Goal: Task Accomplishment & Management: Complete application form

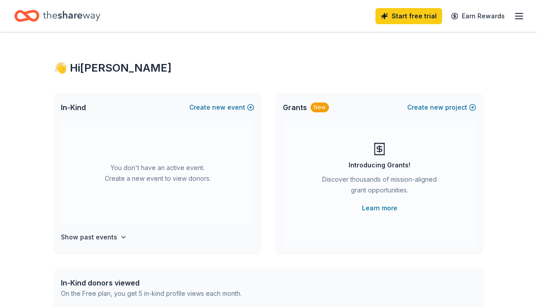
click at [518, 19] on line "button" at bounding box center [518, 19] width 7 height 0
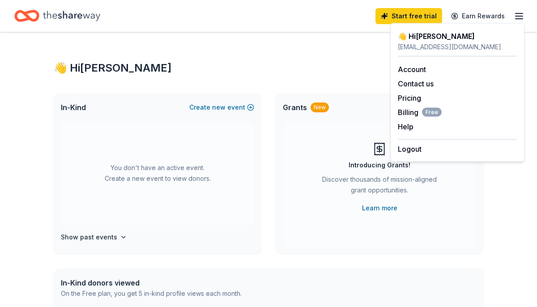
click at [283, 53] on div "👋 Hi [PERSON_NAME] In-Kind Create new event You don't have an active event. Cre…" at bounding box center [268, 293] width 458 height 522
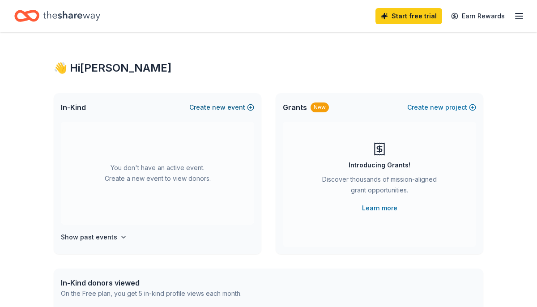
click at [233, 107] on button "Create new event" at bounding box center [221, 107] width 65 height 11
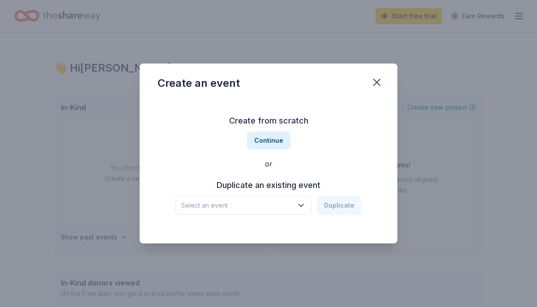
click at [236, 207] on span "Select an event" at bounding box center [237, 205] width 112 height 11
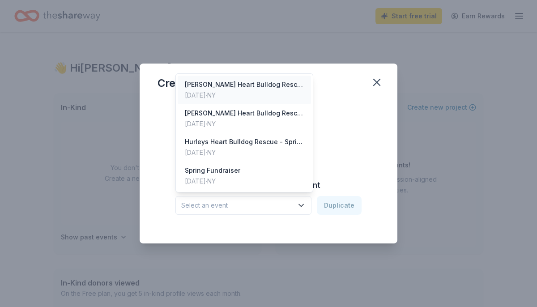
click at [235, 96] on div "[DATE] · [GEOGRAPHIC_DATA]" at bounding box center [244, 95] width 119 height 11
click at [251, 205] on div "[PERSON_NAME] Heart Bulldog Rescue Fall fundraiser" at bounding box center [237, 205] width 112 height 11
click at [344, 170] on div "Create from scratch Continue or Duplicate an existing event [PERSON_NAME] Heart…" at bounding box center [268, 164] width 222 height 130
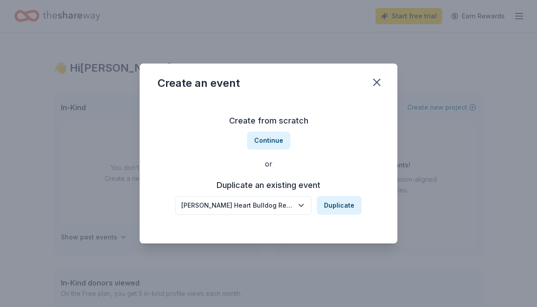
click at [277, 208] on div "[PERSON_NAME] Heart Bulldog Rescue Fall fundraiser" at bounding box center [237, 205] width 112 height 11
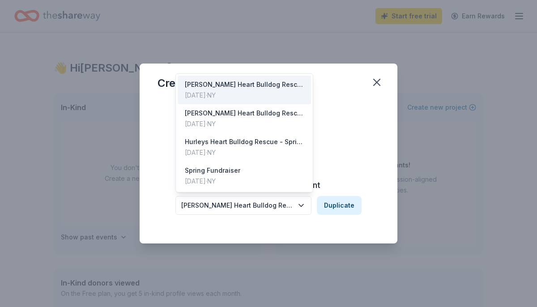
click at [277, 208] on div "[PERSON_NAME] Heart Bulldog Rescue Fall fundraiser" at bounding box center [237, 205] width 112 height 11
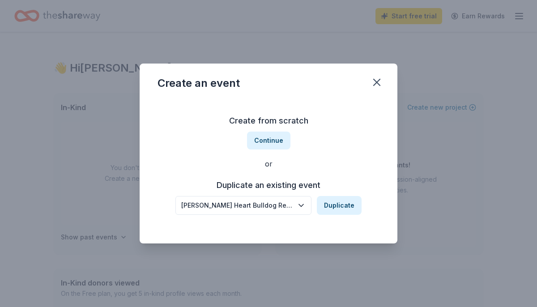
click at [267, 199] on button "[PERSON_NAME] Heart Bulldog Rescue Fall fundraiser" at bounding box center [243, 205] width 136 height 19
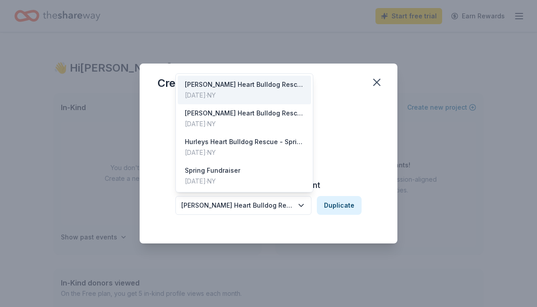
click at [267, 199] on button "[PERSON_NAME] Heart Bulldog Rescue Fall fundraiser" at bounding box center [243, 205] width 136 height 19
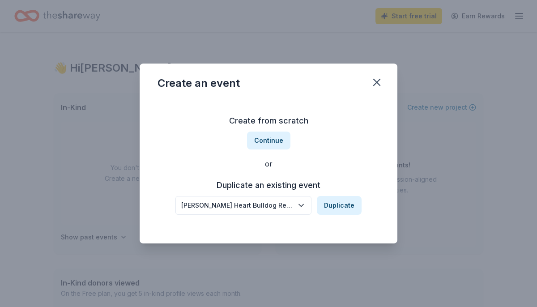
click at [267, 199] on button "[PERSON_NAME] Heart Bulldog Rescue Fall fundraiser" at bounding box center [243, 205] width 136 height 19
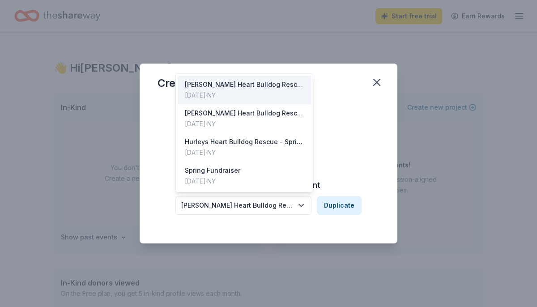
click at [265, 205] on div "[PERSON_NAME] Heart Bulldog Rescue Fall fundraiser" at bounding box center [237, 205] width 112 height 11
click at [359, 146] on div "Create from scratch Continue or Duplicate an existing event [PERSON_NAME] Heart…" at bounding box center [268, 164] width 222 height 130
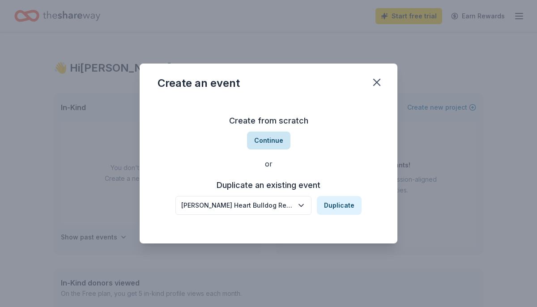
click at [278, 141] on button "Continue" at bounding box center [268, 140] width 43 height 18
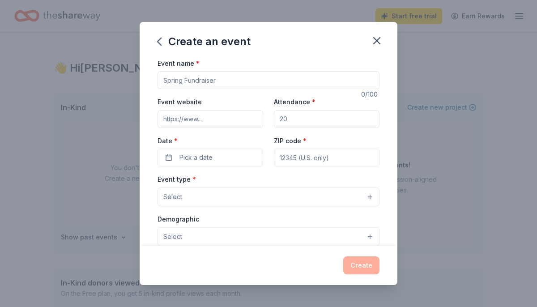
click at [221, 82] on input "Event name *" at bounding box center [268, 80] width 222 height 18
type input "Hurleys Heart Pints and Bulldogs Fundraiser"
type input "100"
click at [292, 156] on input "ZIP code *" at bounding box center [327, 157] width 106 height 18
type input "11501"
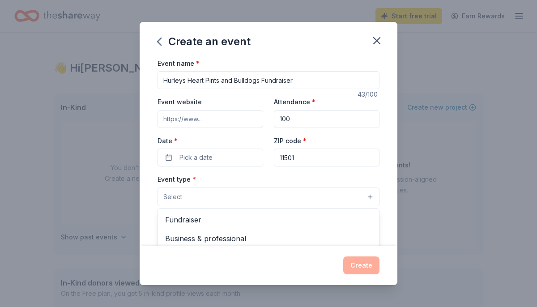
click at [240, 195] on button "Select" at bounding box center [268, 196] width 222 height 19
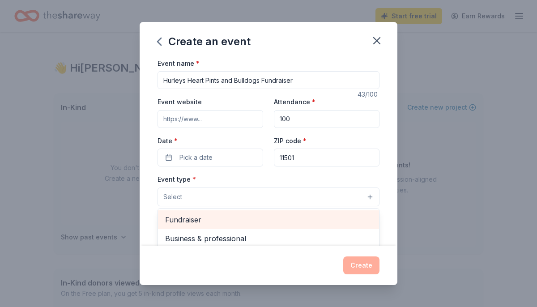
click at [233, 212] on div "Fundraiser" at bounding box center [268, 219] width 221 height 19
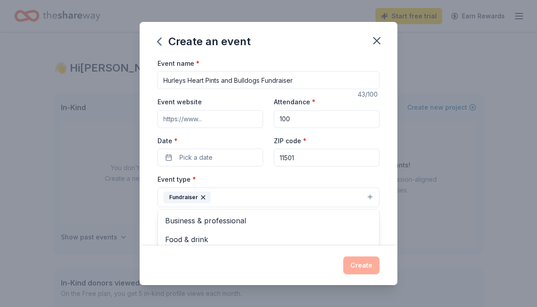
click at [223, 142] on div "Event name * Hurleys Heart Pints and Bulldogs Fundraiser 43 /100 Event website …" at bounding box center [268, 265] width 222 height 414
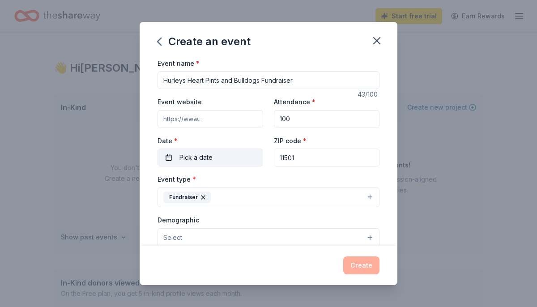
click at [223, 152] on button "Pick a date" at bounding box center [210, 157] width 106 height 18
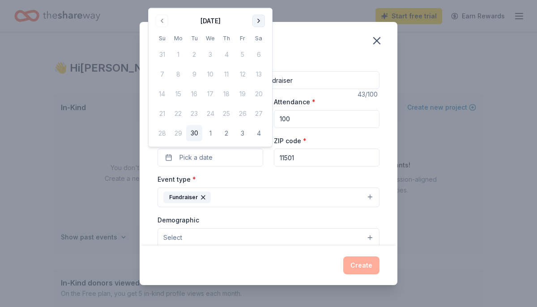
click at [261, 24] on button "Go to next month" at bounding box center [258, 21] width 13 height 13
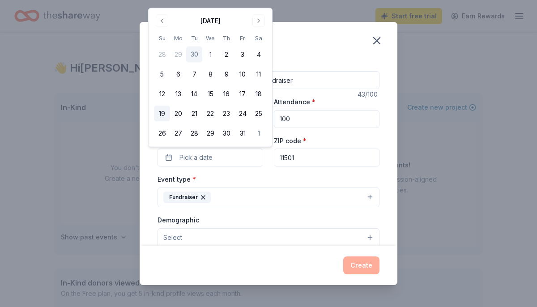
click at [164, 113] on button "19" at bounding box center [162, 114] width 16 height 16
click at [195, 237] on button "Select" at bounding box center [268, 237] width 222 height 19
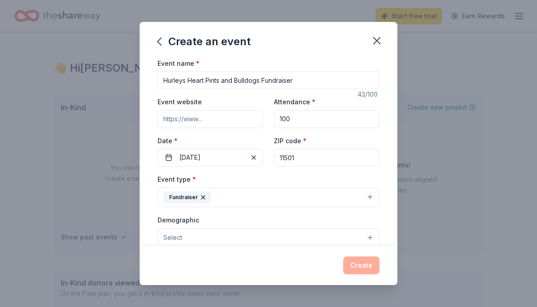
click at [195, 237] on button "Select" at bounding box center [268, 237] width 222 height 19
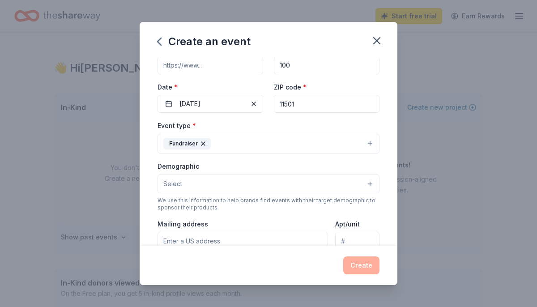
scroll to position [56, 0]
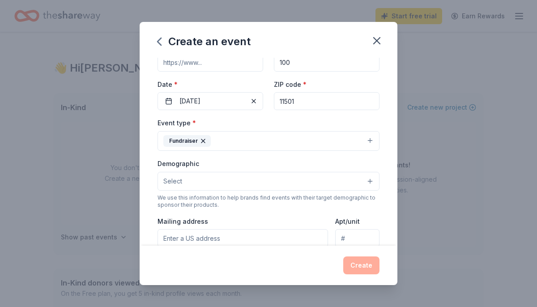
click at [369, 180] on button "Select" at bounding box center [268, 181] width 222 height 19
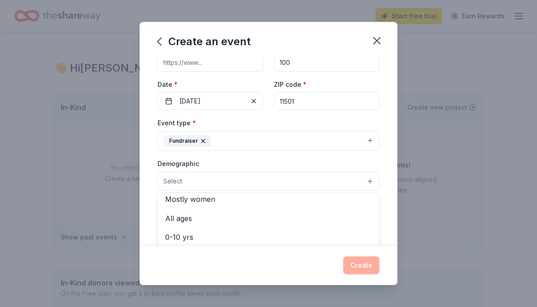
scroll to position [42, 0]
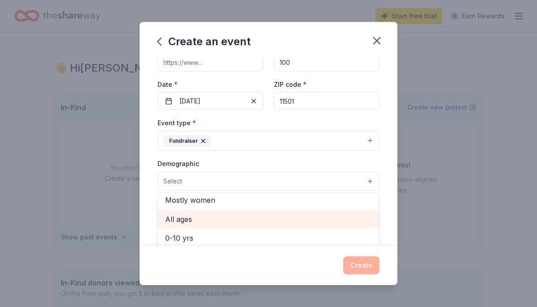
click at [258, 225] on div "All ages" at bounding box center [268, 219] width 221 height 19
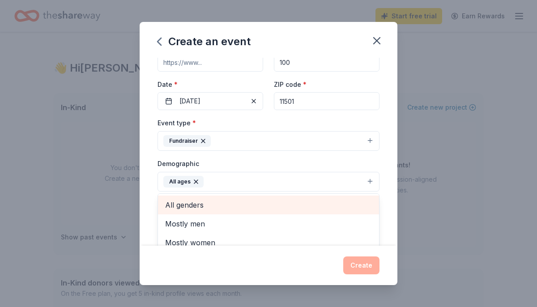
click at [254, 206] on span "All genders" at bounding box center [268, 205] width 207 height 12
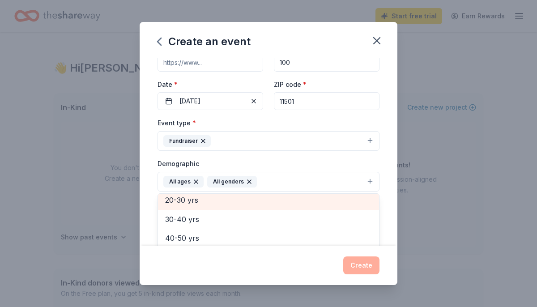
scroll to position [106, 0]
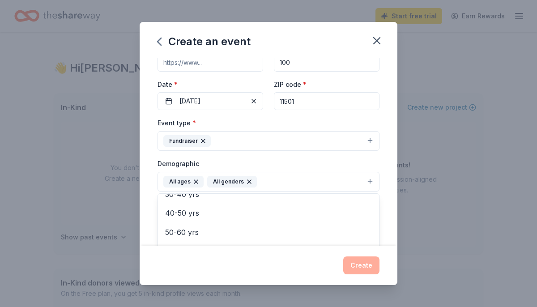
click at [393, 190] on div "Event name * Hurleys Heart Pints and Bulldogs Fundraiser 43 /100 Event website …" at bounding box center [269, 152] width 258 height 188
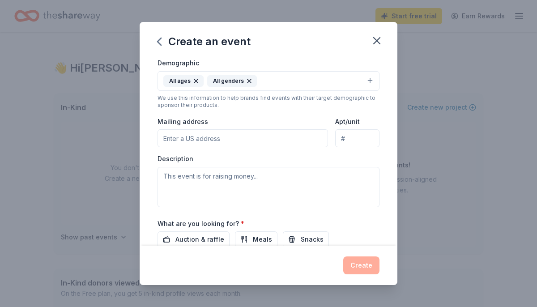
scroll to position [166, 0]
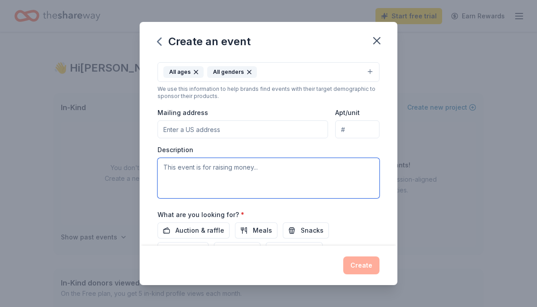
click at [282, 166] on textarea at bounding box center [268, 178] width 222 height 40
click at [263, 170] on textarea at bounding box center [268, 178] width 222 height 40
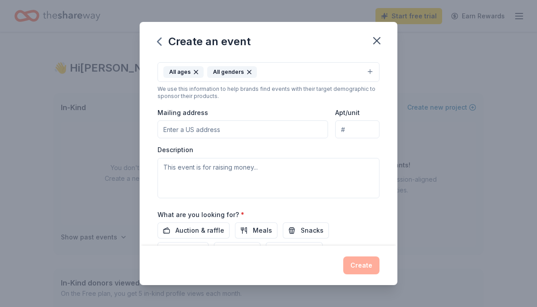
click at [247, 125] on input "Mailing address" at bounding box center [242, 129] width 170 height 18
type input "[STREET_ADDRESS]"
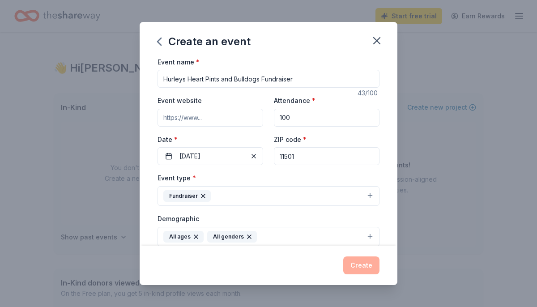
scroll to position [0, 0]
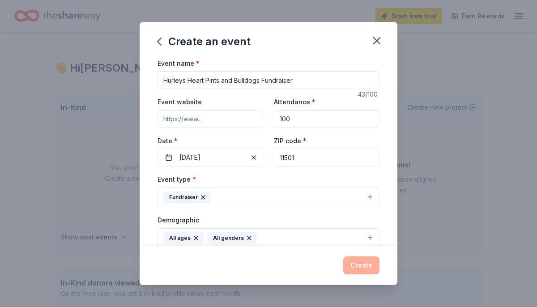
click at [240, 119] on input "Event website" at bounding box center [210, 119] width 106 height 18
click at [303, 119] on input "100" at bounding box center [327, 119] width 106 height 18
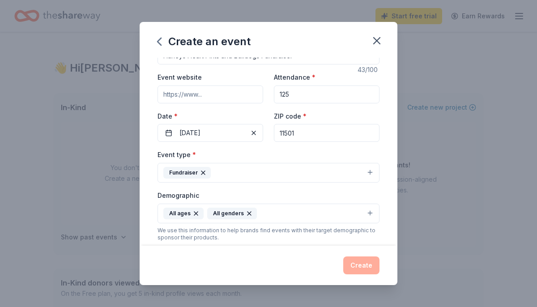
scroll to position [30, 0]
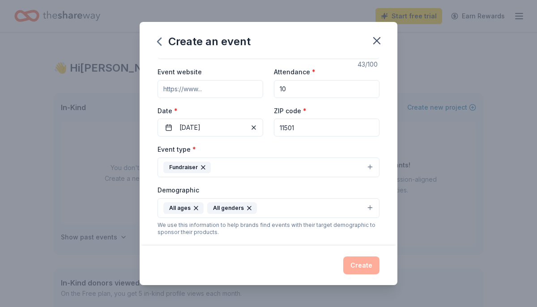
type input "100"
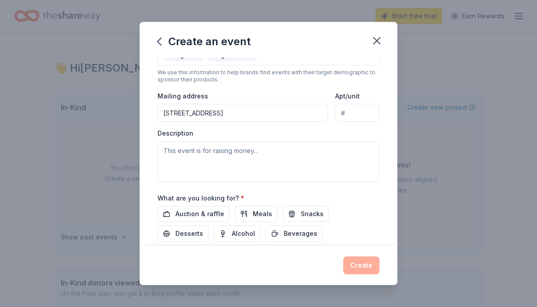
scroll to position [183, 0]
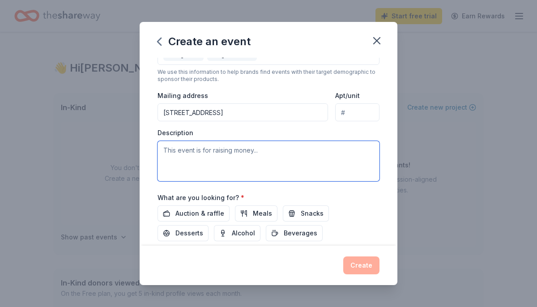
click at [275, 160] on textarea at bounding box center [268, 161] width 222 height 40
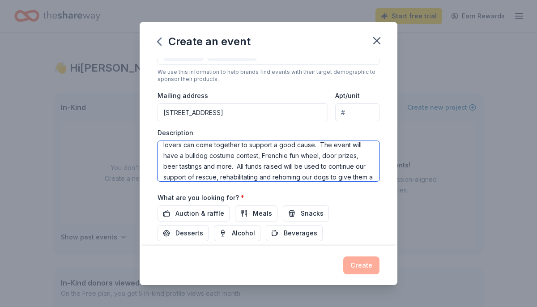
scroll to position [38, 0]
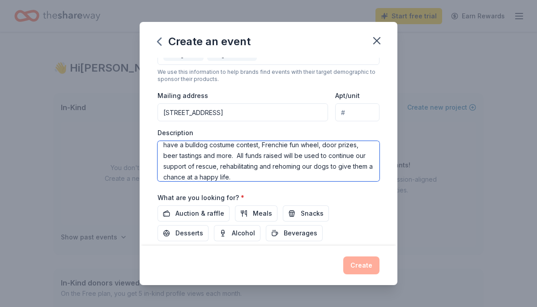
click at [193, 178] on textarea "Hurleys Heart Bulldog Rescue is hosting an event called Pints and Pups at Lost …" at bounding box center [268, 161] width 222 height 40
click at [207, 178] on textarea "Hurleys Heart Bulldog Rescue is hosting an event called Pints and Pups at Lost …" at bounding box center [268, 161] width 222 height 40
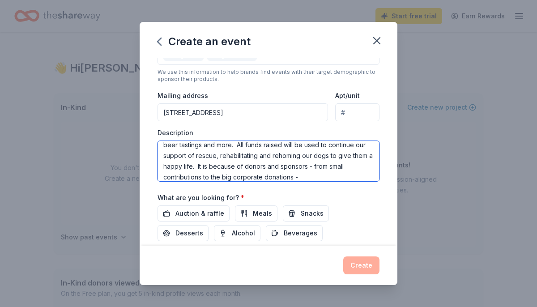
scroll to position [54, 0]
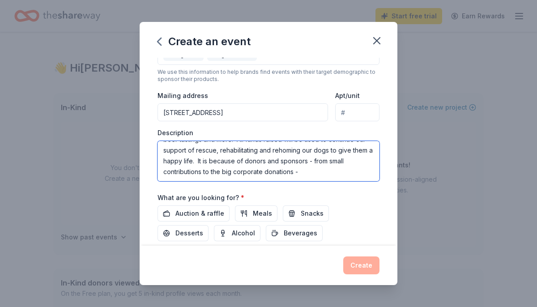
drag, startPoint x: 198, startPoint y: 167, endPoint x: 304, endPoint y: 176, distance: 106.3
click at [304, 176] on textarea "Hurleys Heart Bulldog Rescue is hosting an event called Pints and Pups at Lost …" at bounding box center [268, 161] width 222 height 40
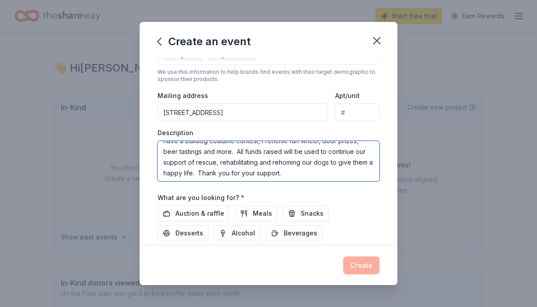
scroll to position [43, 0]
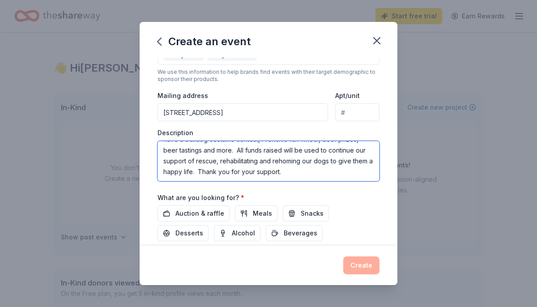
drag, startPoint x: 198, startPoint y: 173, endPoint x: 305, endPoint y: 178, distance: 107.4
click at [305, 178] on textarea "Hurleys Heart Bulldog Rescue is hosting an event called Pints and Pups at Lost …" at bounding box center [268, 161] width 222 height 40
type textarea "Hurleys Heart Bulldog Rescue is hosting an event called Pints and Pups at Lost …"
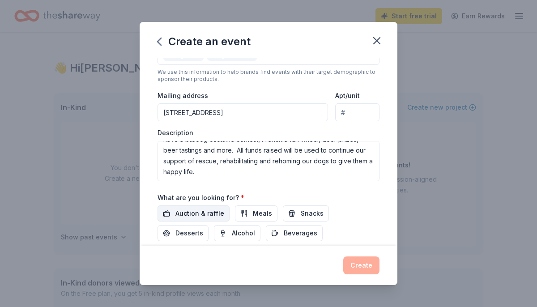
click at [208, 215] on span "Auction & raffle" at bounding box center [199, 213] width 49 height 11
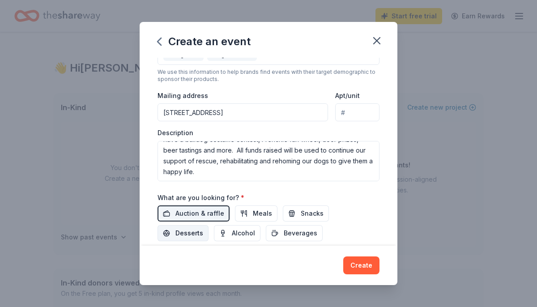
click at [203, 228] on span "Desserts" at bounding box center [189, 233] width 28 height 11
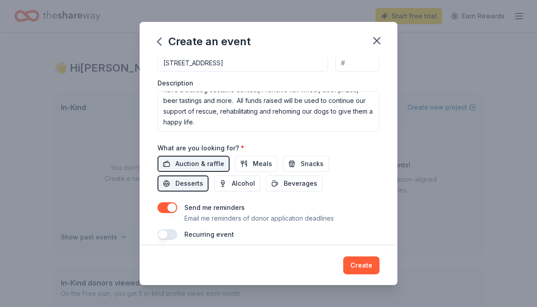
scroll to position [241, 0]
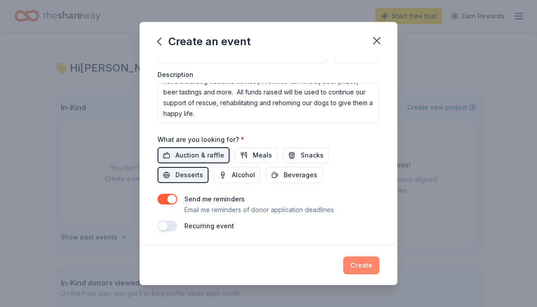
click at [358, 268] on button "Create" at bounding box center [361, 265] width 36 height 18
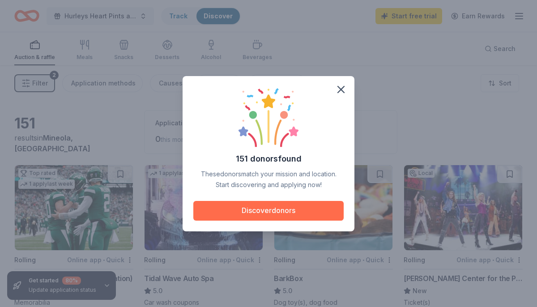
click at [283, 210] on button "Discover donors" at bounding box center [268, 211] width 150 height 20
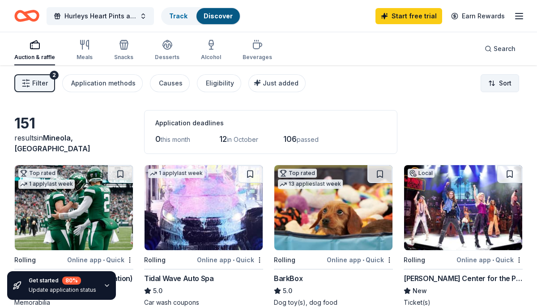
click at [504, 89] on html "Hurleys Heart Pints and Bulldogs Fundraiser Track Discover Start free trial Ear…" at bounding box center [268, 153] width 537 height 307
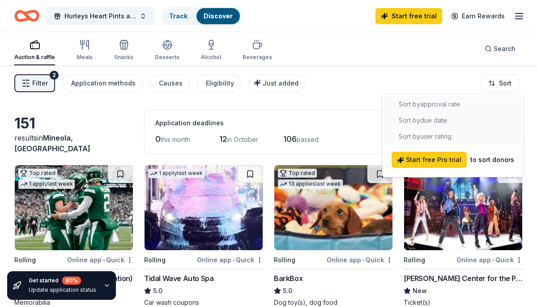
click at [419, 107] on div at bounding box center [452, 120] width 137 height 48
click at [418, 105] on div at bounding box center [452, 120] width 137 height 48
click at [41, 88] on html "Hurleys Heart Pints and Bulldogs Fundraiser Track Discover Start free trial Ear…" at bounding box center [268, 153] width 537 height 307
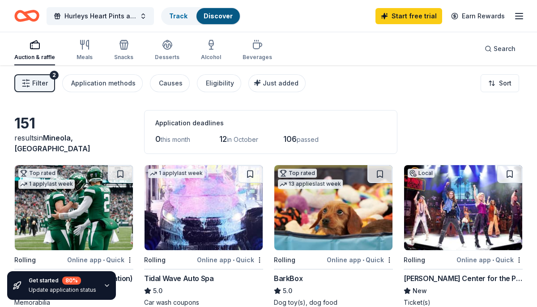
click at [40, 88] on span "Filter" at bounding box center [40, 83] width 16 height 11
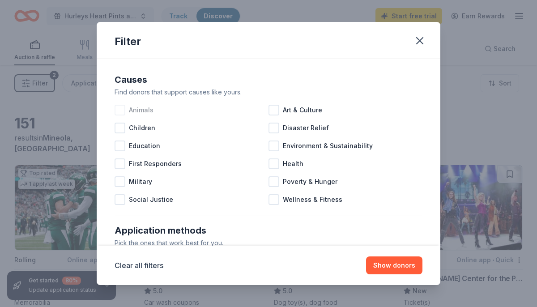
click at [122, 109] on div at bounding box center [119, 110] width 11 height 11
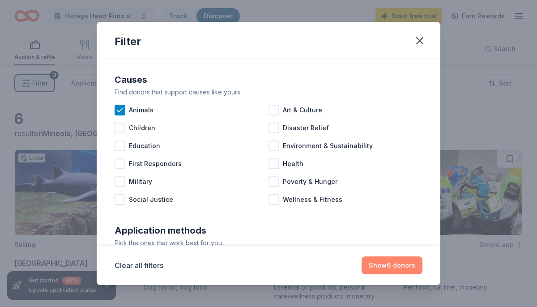
click at [392, 270] on button "Show 6 donors" at bounding box center [391, 265] width 61 height 18
